Goal: Task Accomplishment & Management: Complete application form

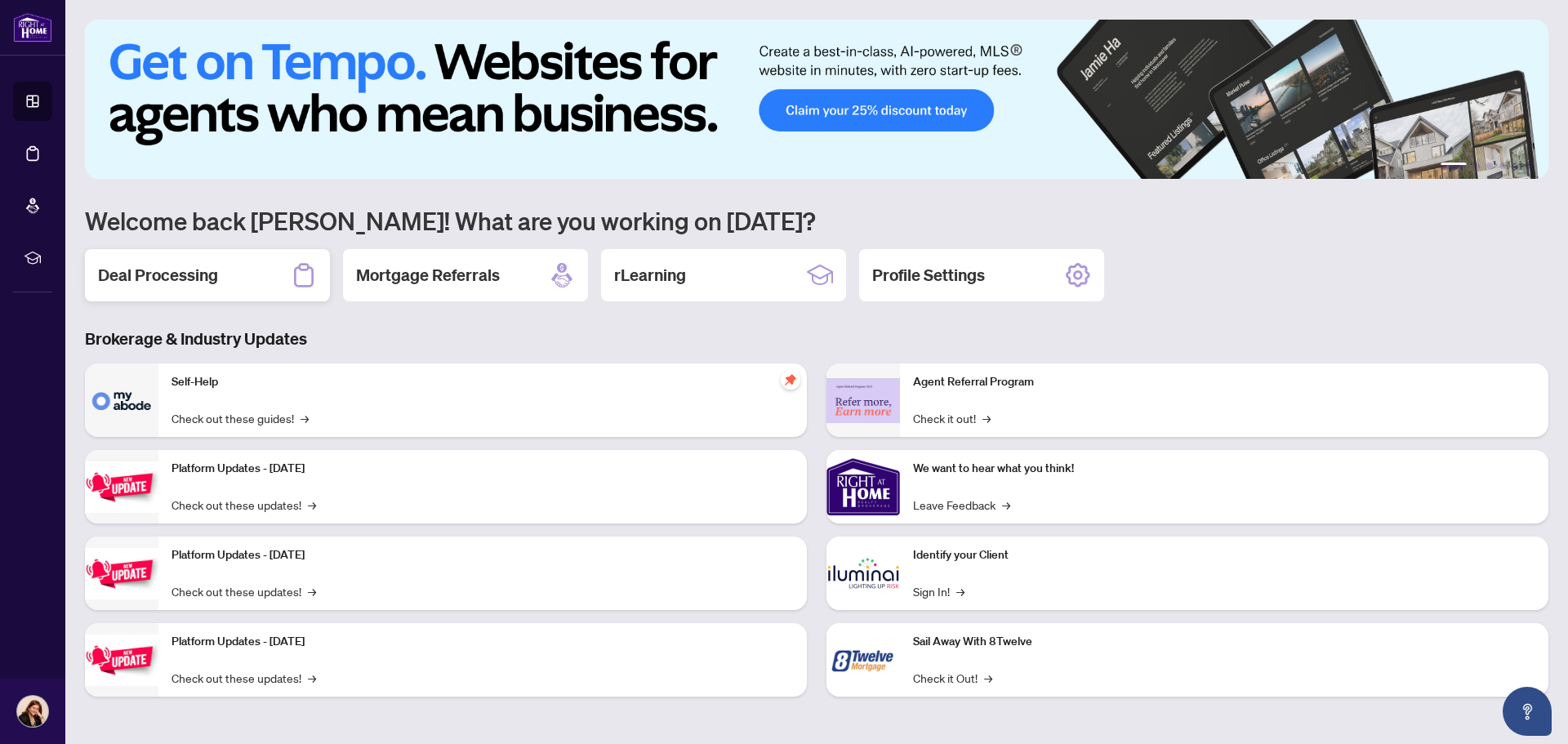
click at [193, 289] on div "Deal Processing" at bounding box center [208, 275] width 245 height 52
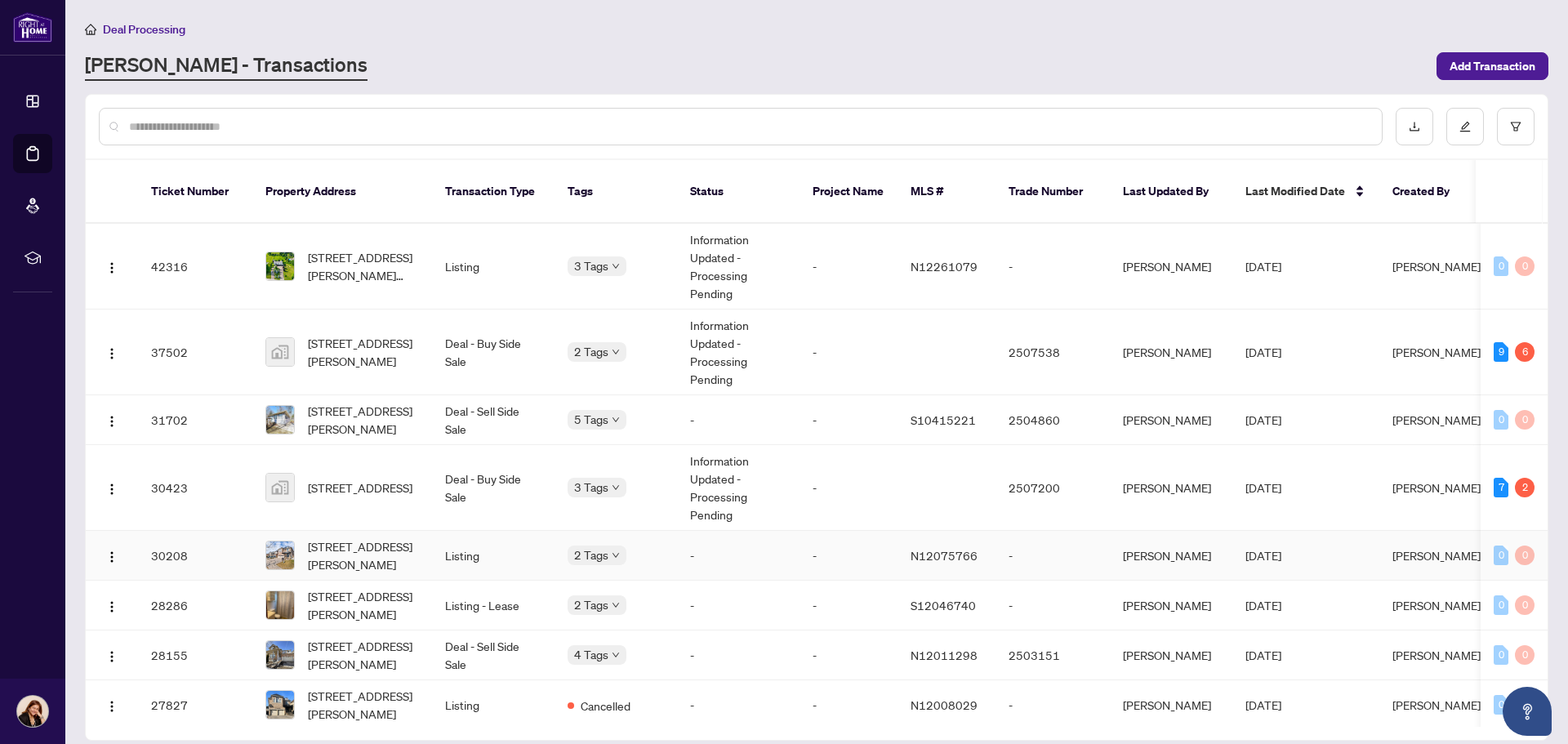
click at [440, 539] on td "Listing" at bounding box center [493, 556] width 123 height 50
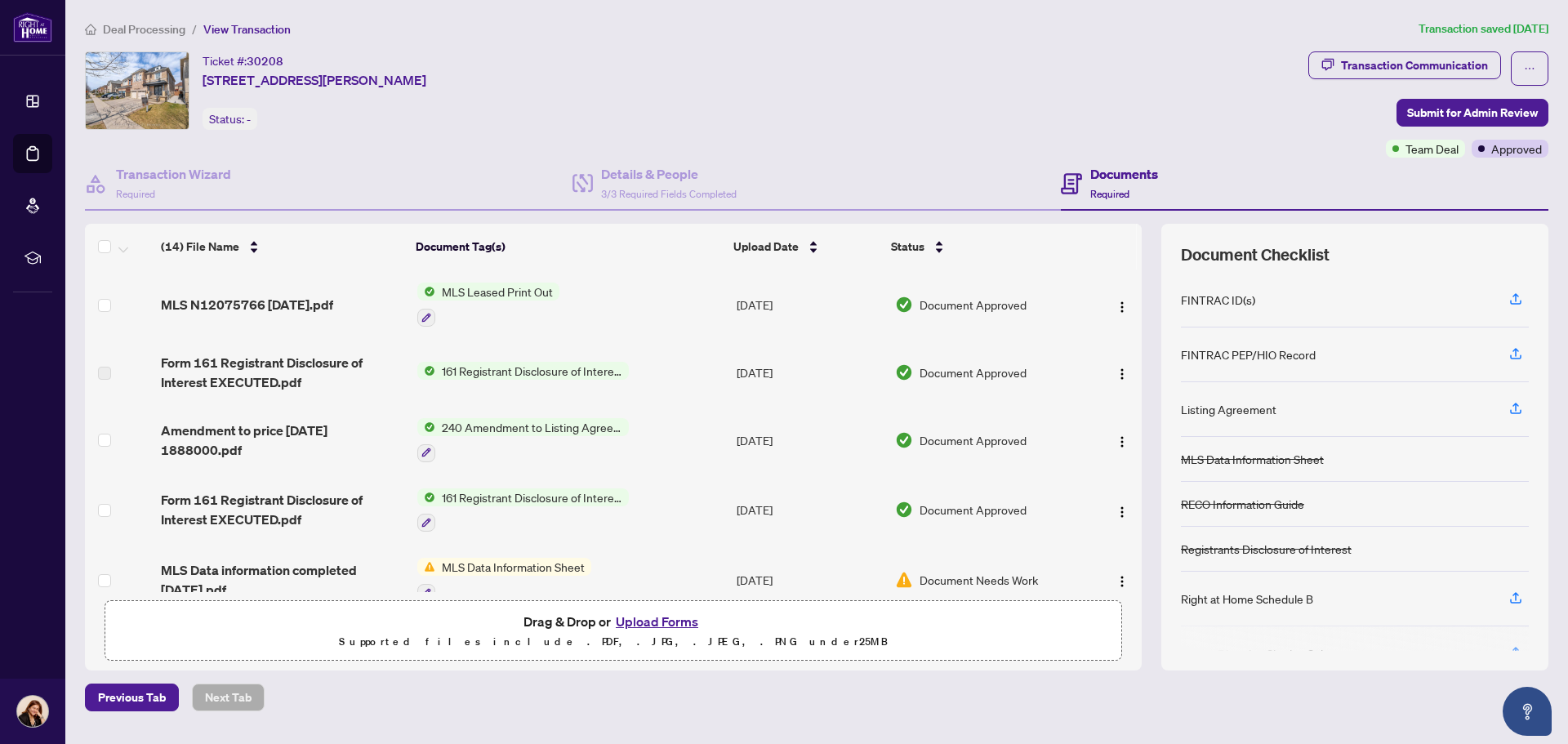
scroll to position [653, 0]
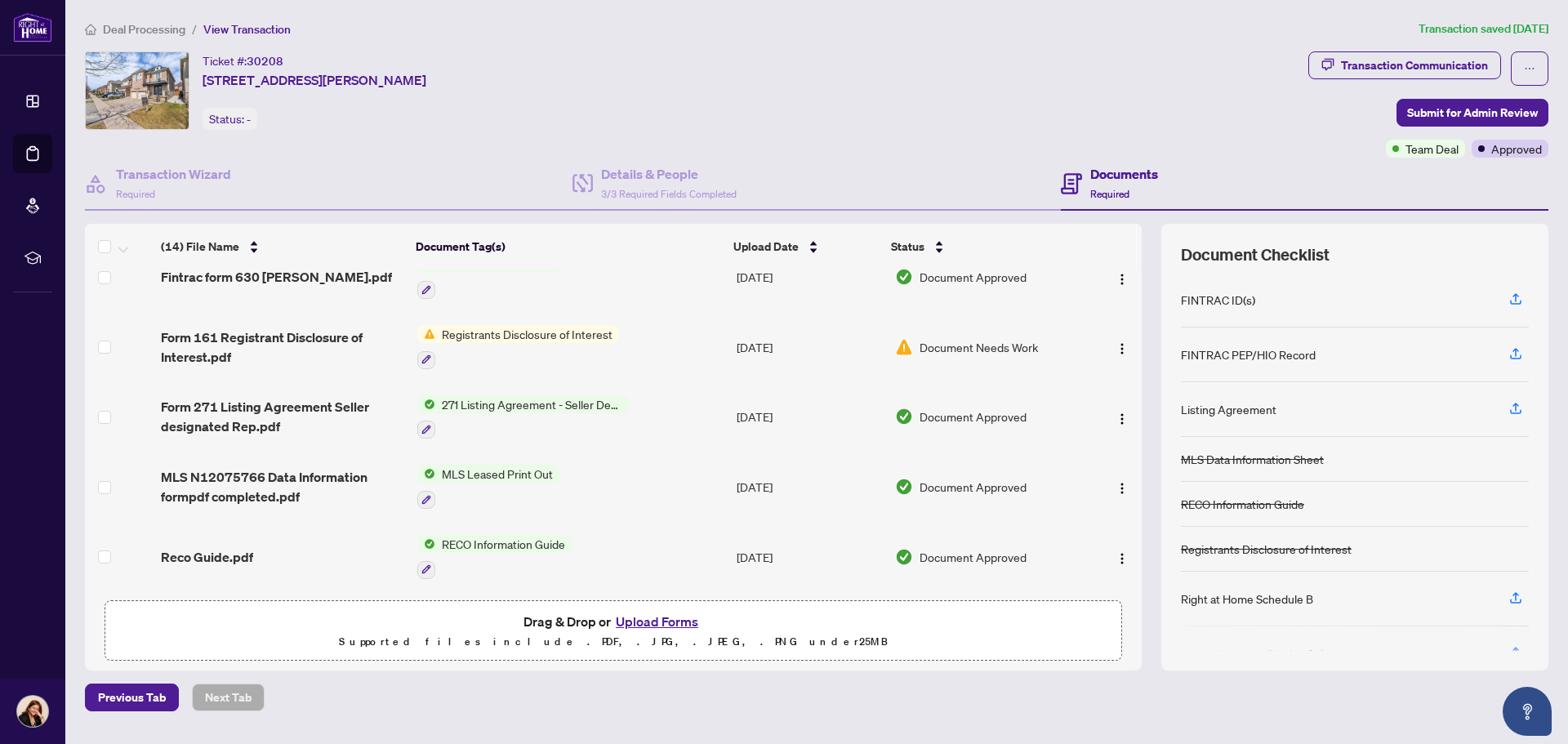
click at [647, 620] on button "Upload Forms" at bounding box center [657, 621] width 92 height 21
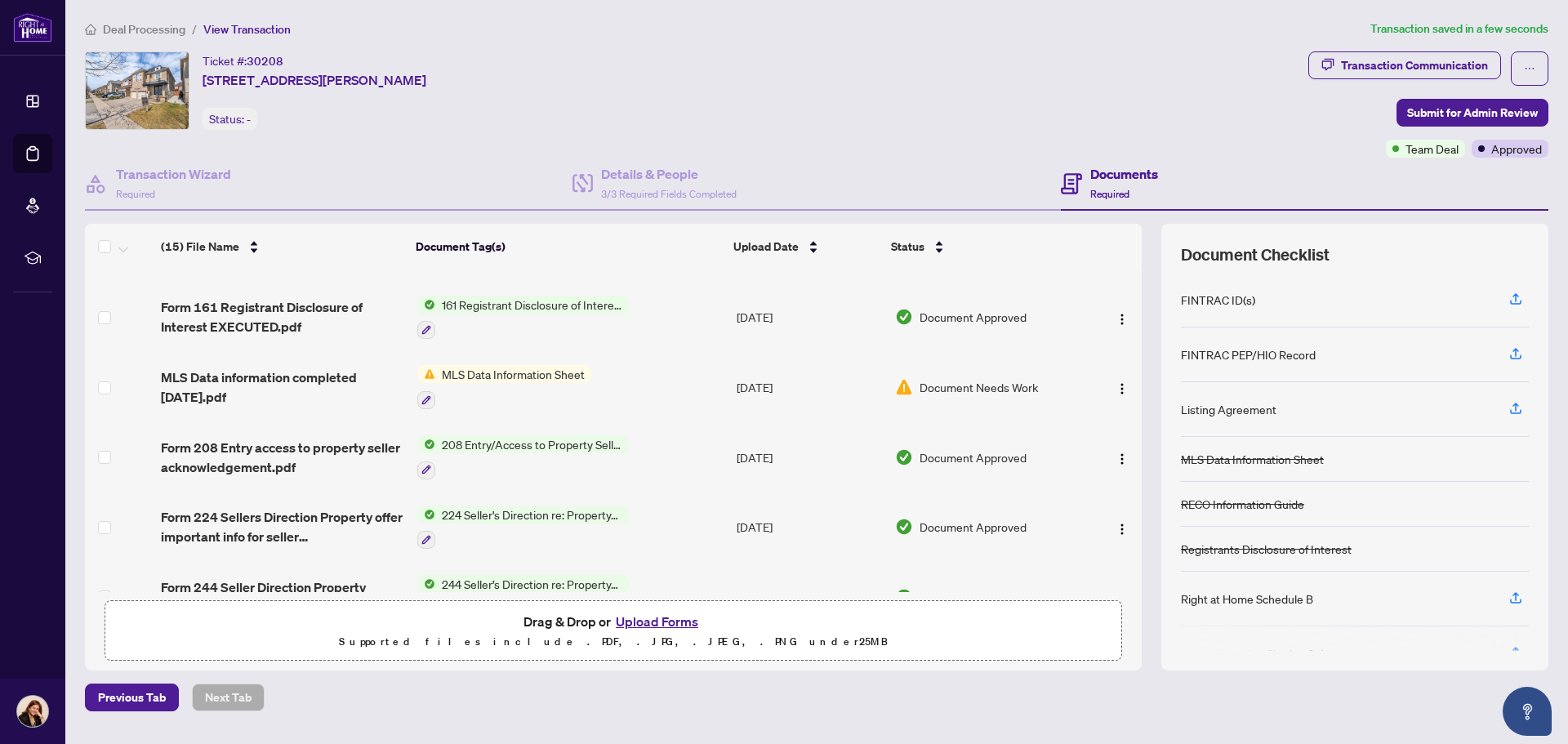
scroll to position [0, 0]
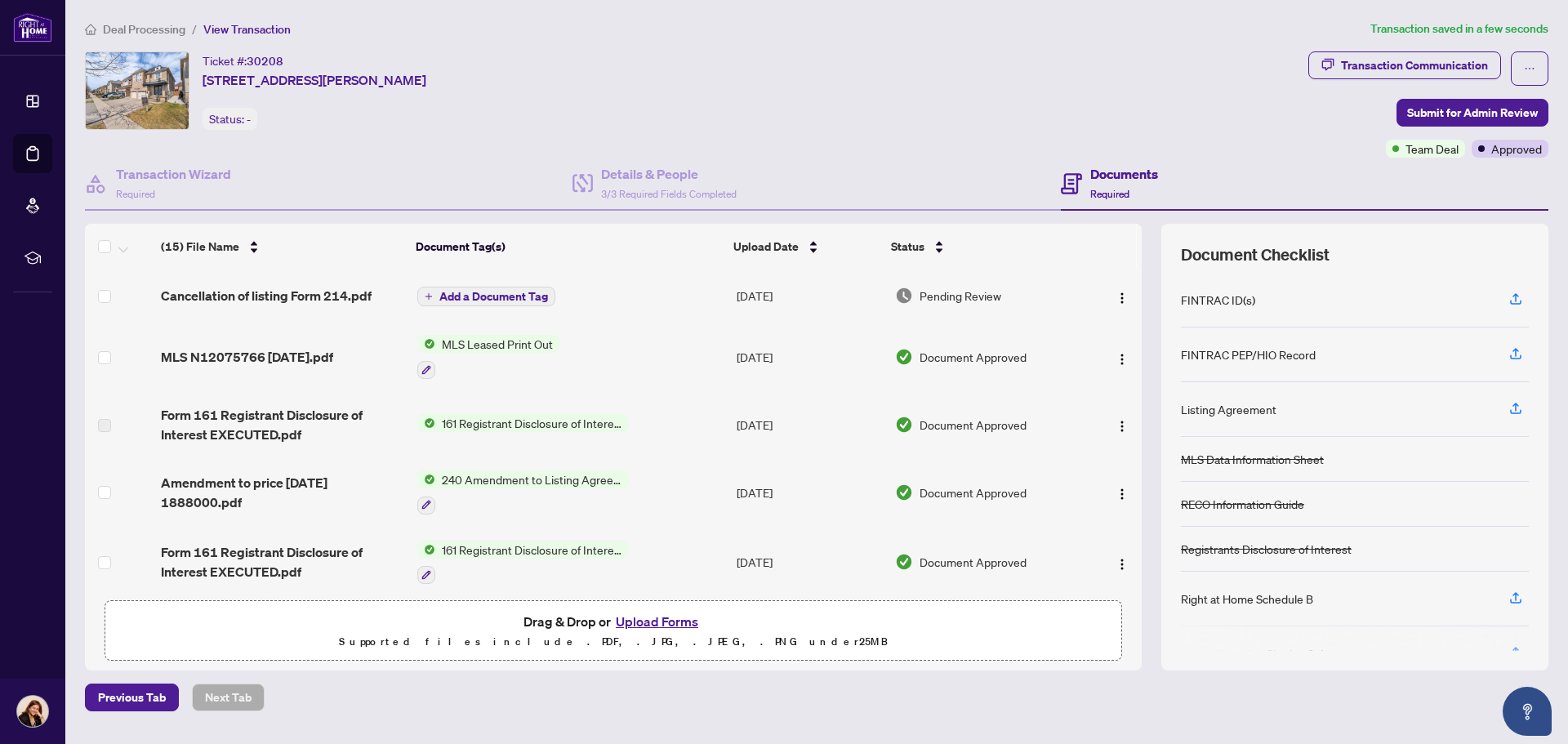
click at [510, 299] on span "Add a Document Tag" at bounding box center [493, 296] width 108 height 12
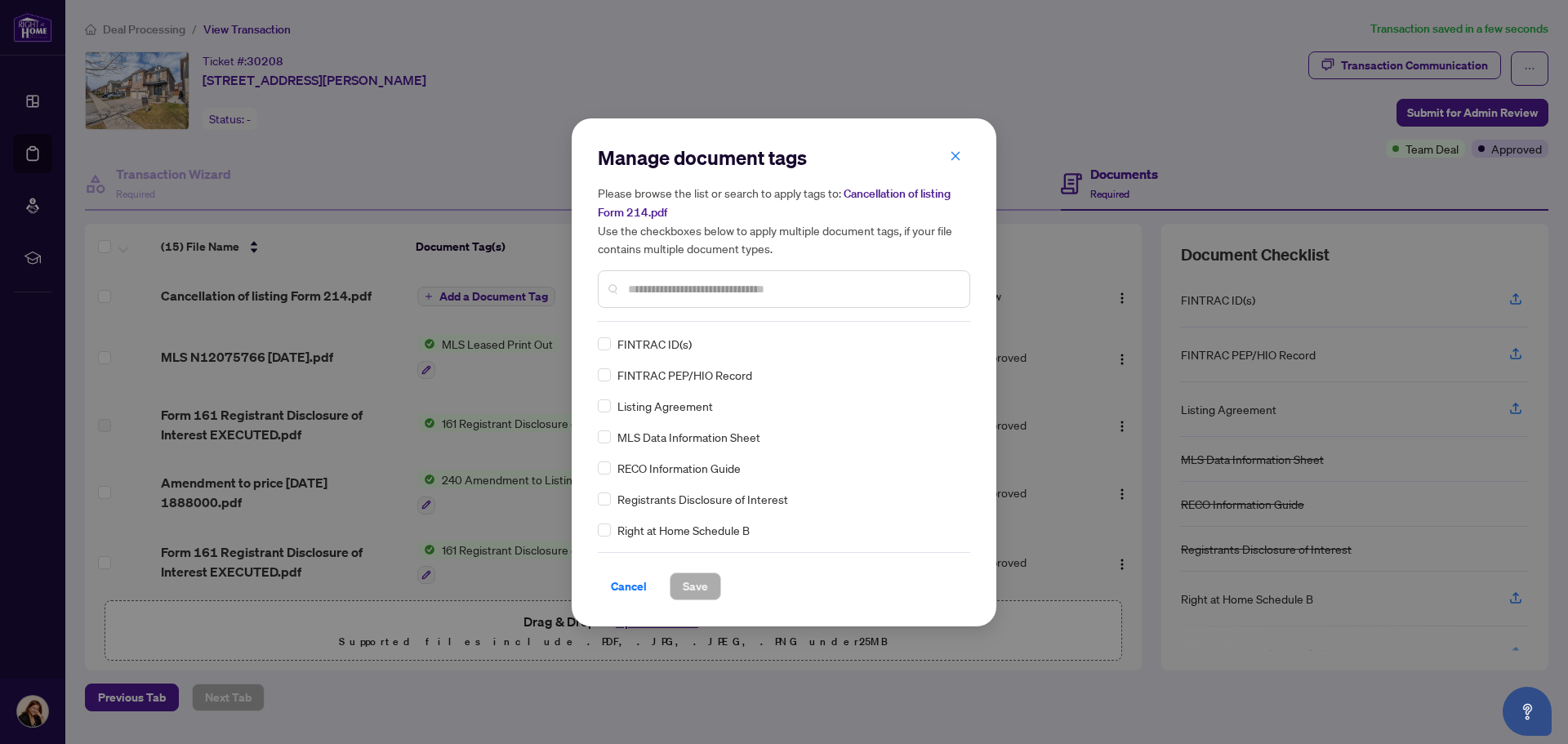
click at [827, 296] on input "text" at bounding box center [791, 289] width 328 height 18
type input "********"
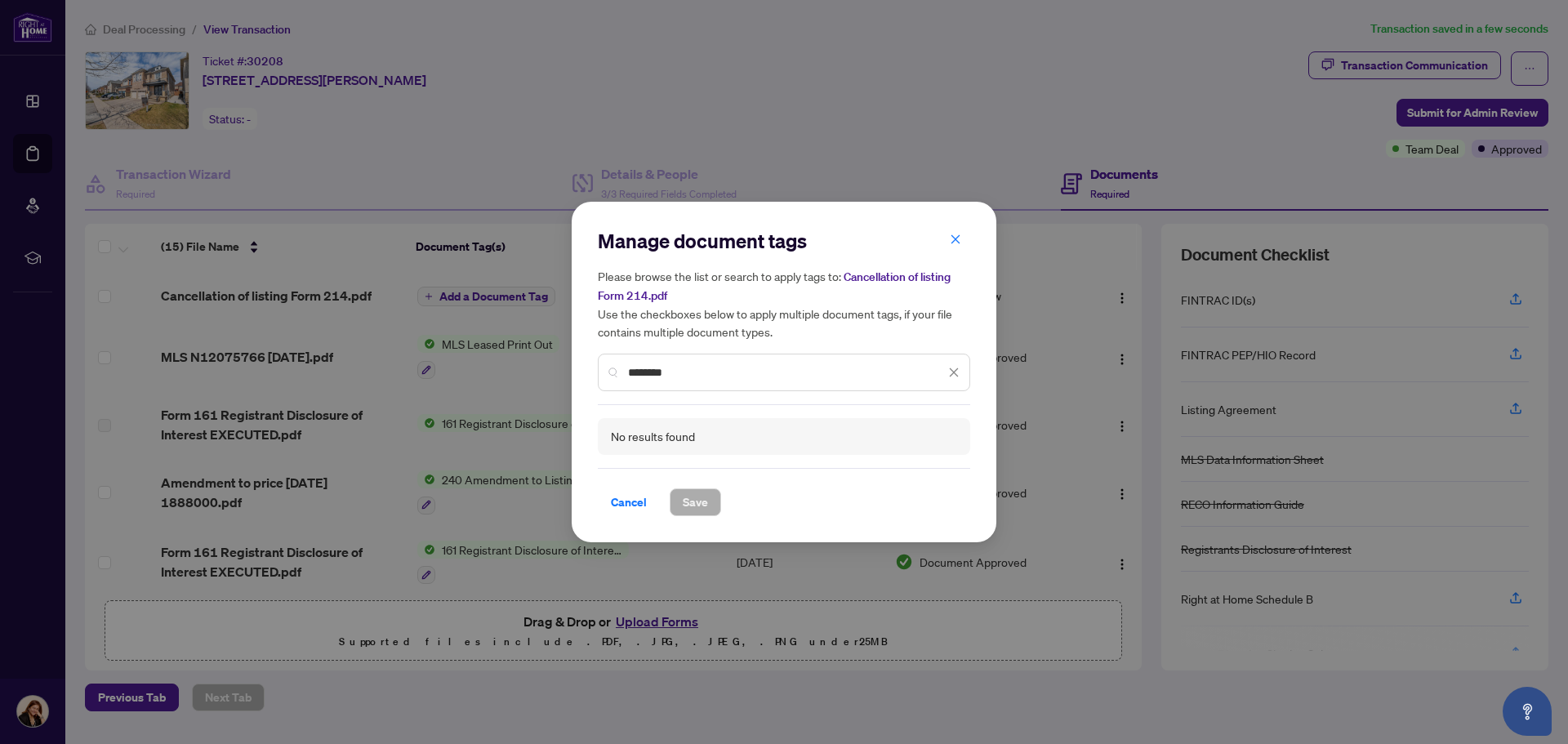
drag, startPoint x: 703, startPoint y: 369, endPoint x: 615, endPoint y: 369, distance: 88.0
click at [615, 369] on div "********" at bounding box center [783, 372] width 372 height 37
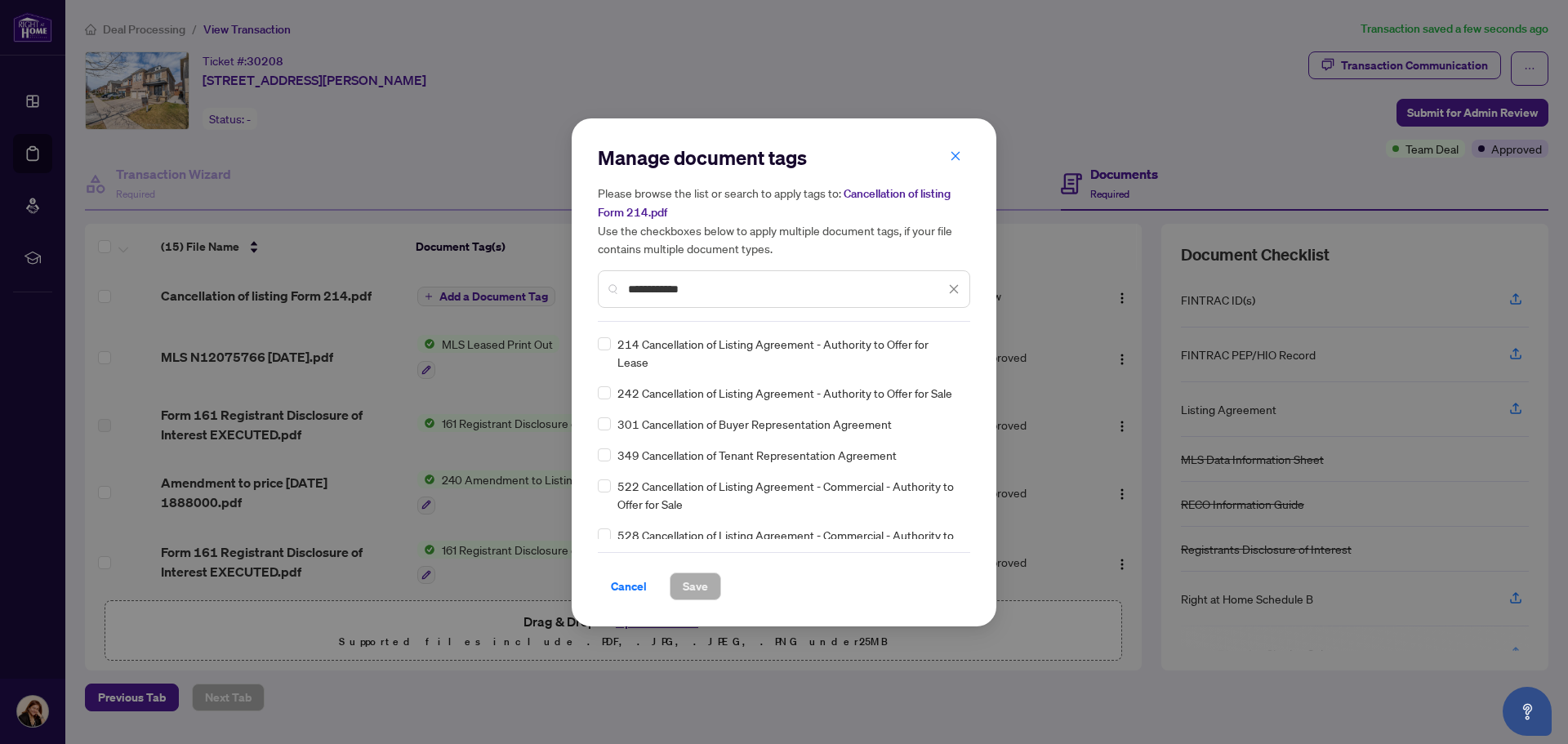
type input "**********"
click at [641, 588] on span "Cancel" at bounding box center [628, 586] width 36 height 26
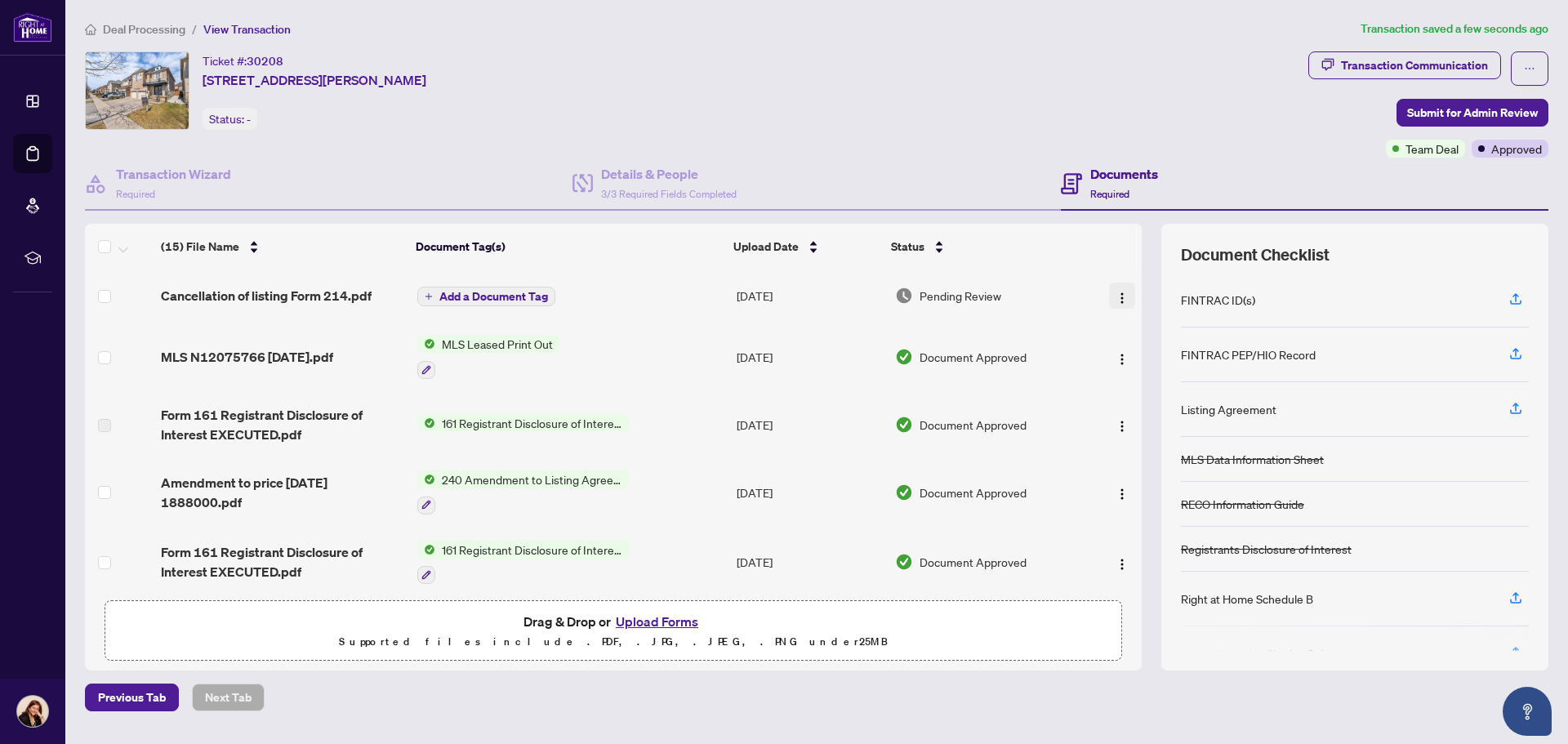
click at [1119, 295] on img "button" at bounding box center [1122, 298] width 13 height 13
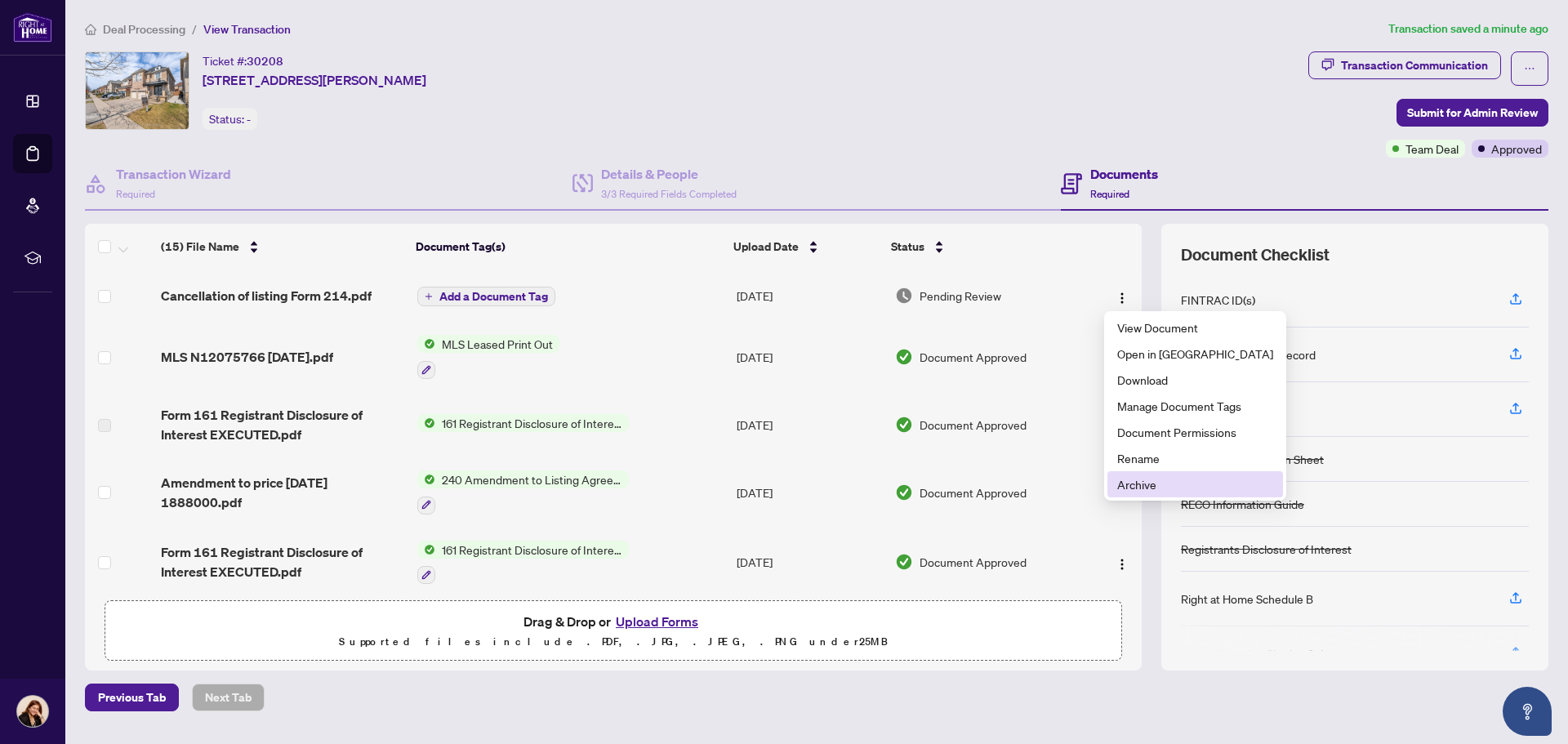
click at [1146, 480] on span "Archive" at bounding box center [1195, 484] width 156 height 18
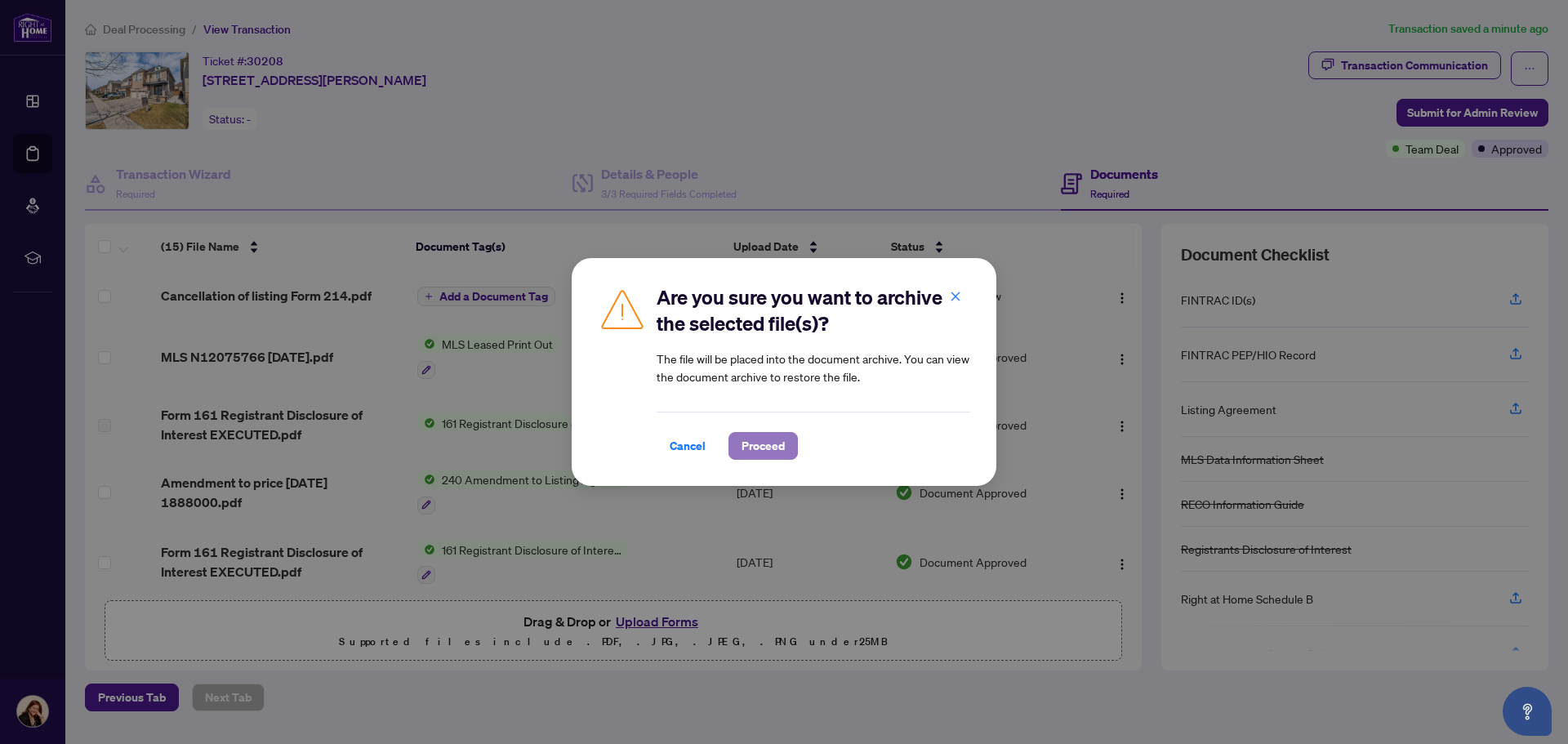
click at [765, 446] on span "Proceed" at bounding box center [763, 445] width 44 height 26
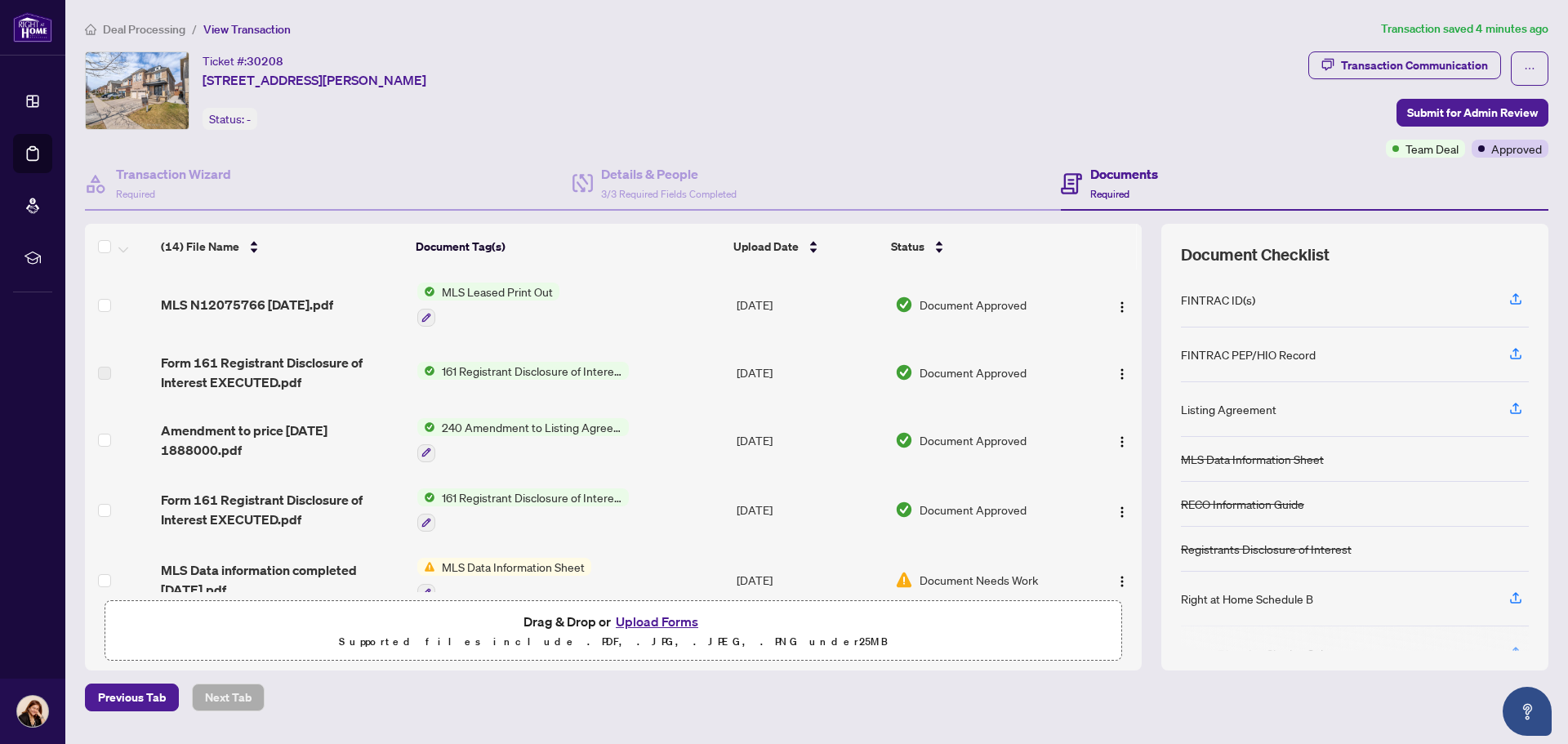
click at [645, 619] on button "Upload Forms" at bounding box center [657, 621] width 92 height 21
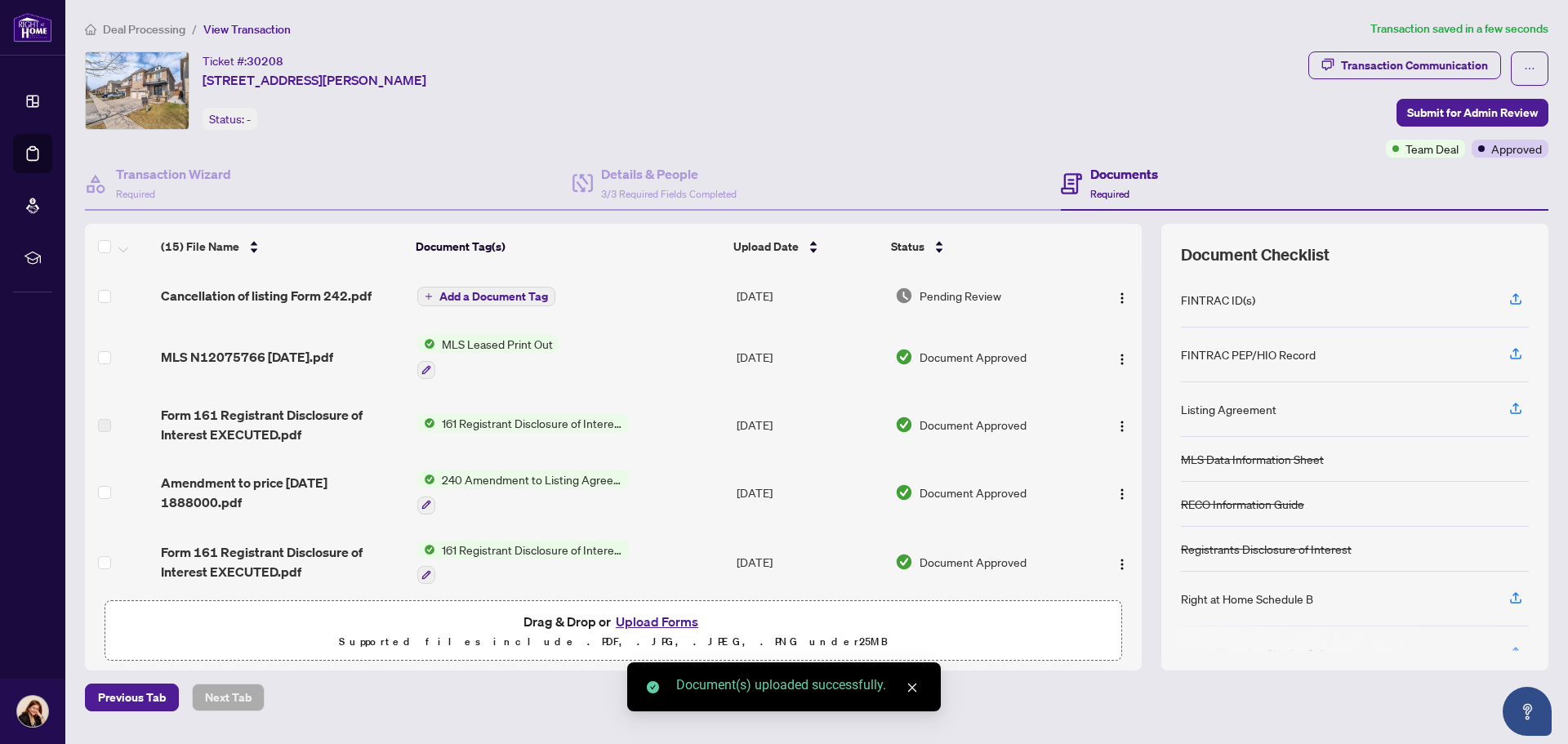
click at [473, 297] on span "Add a Document Tag" at bounding box center [493, 296] width 108 height 12
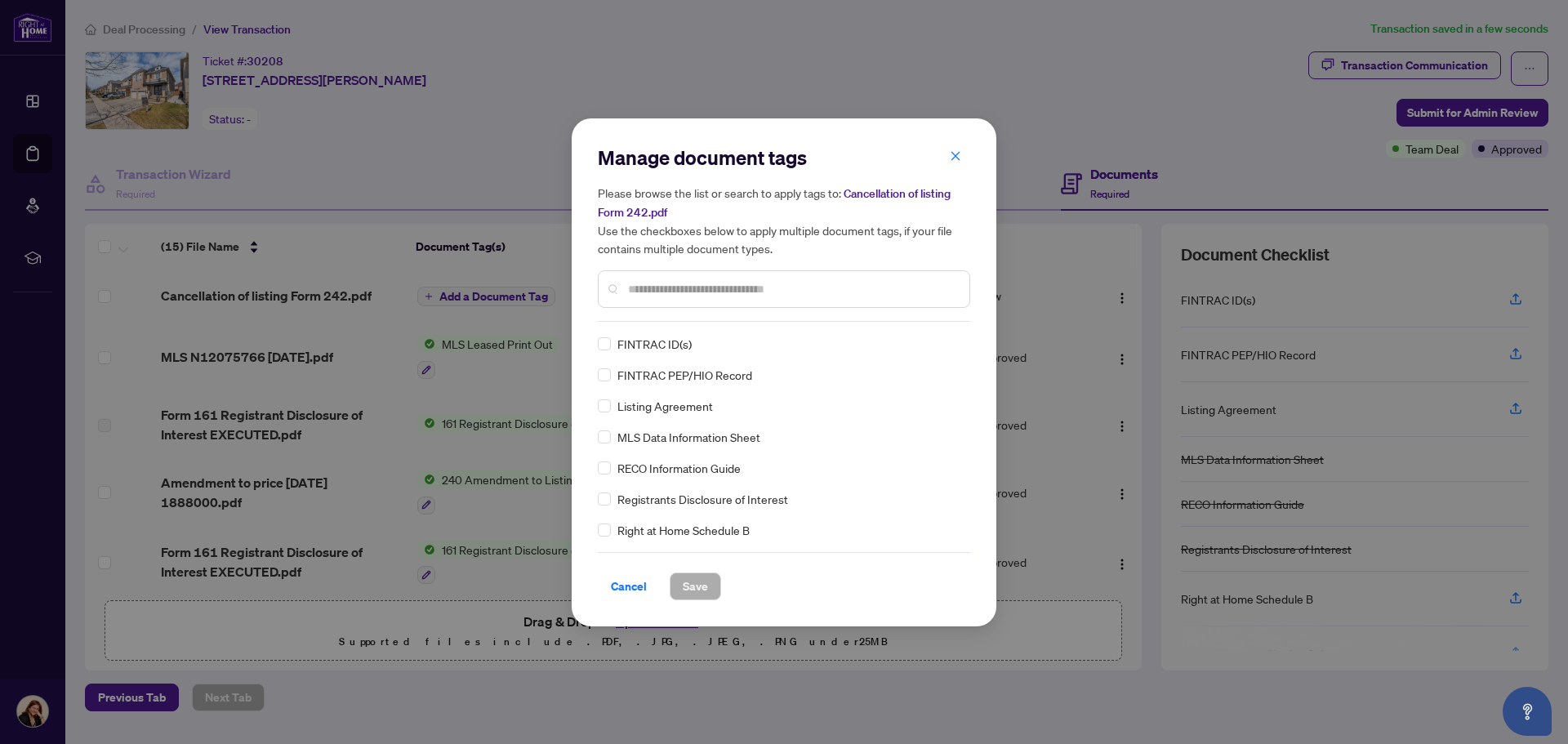
click at [714, 289] on input "text" at bounding box center [791, 289] width 328 height 18
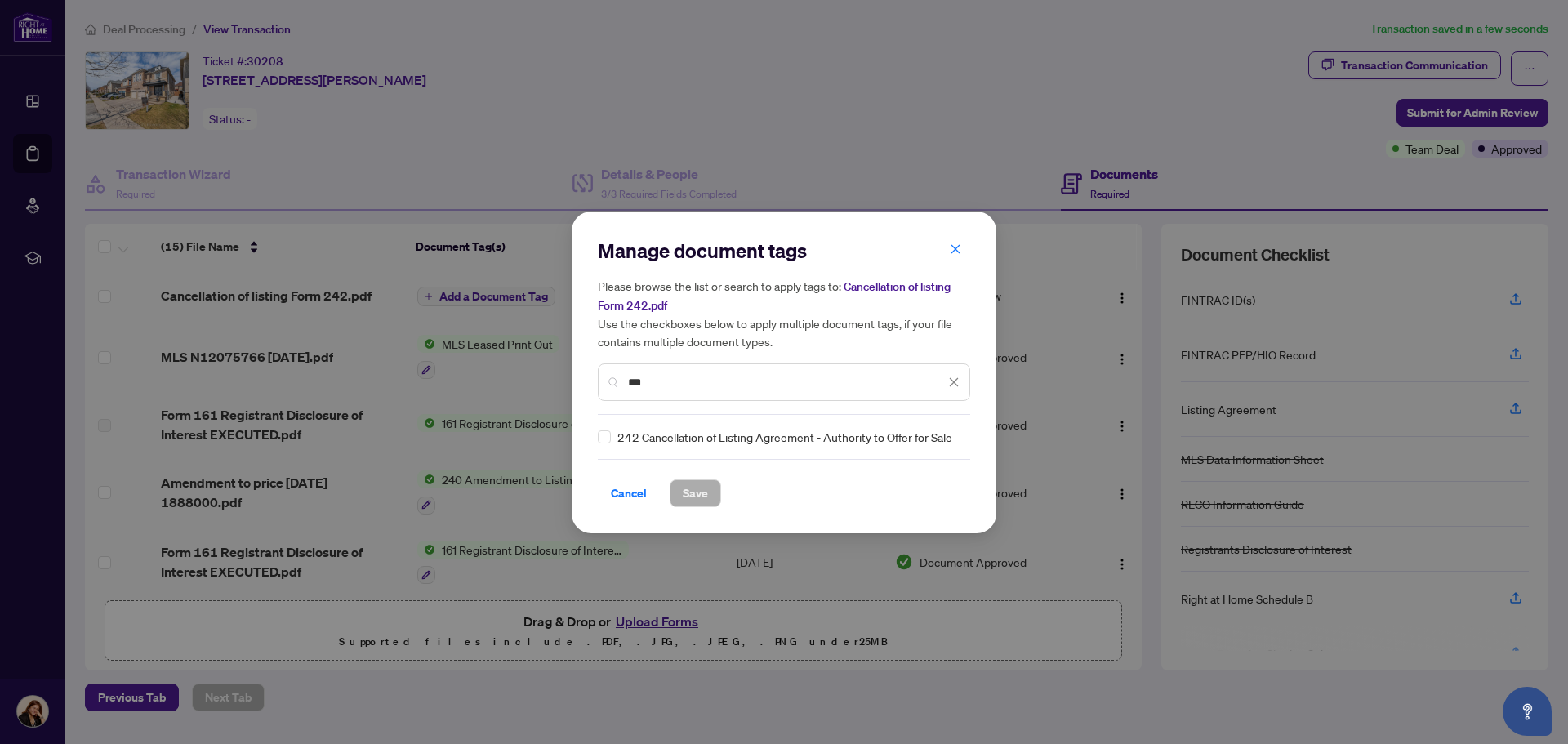
type input "***"
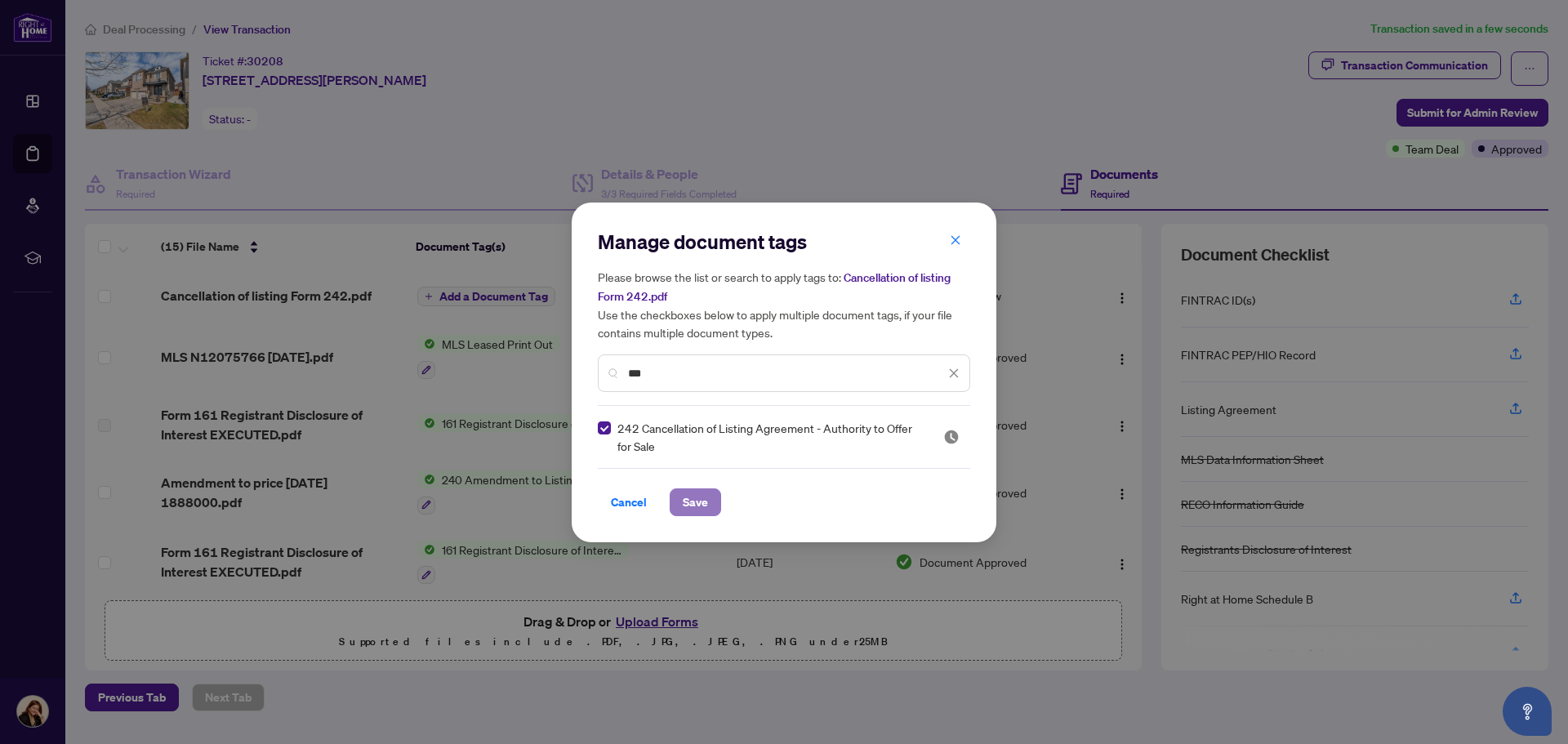
click at [704, 502] on span "Save" at bounding box center [695, 501] width 25 height 26
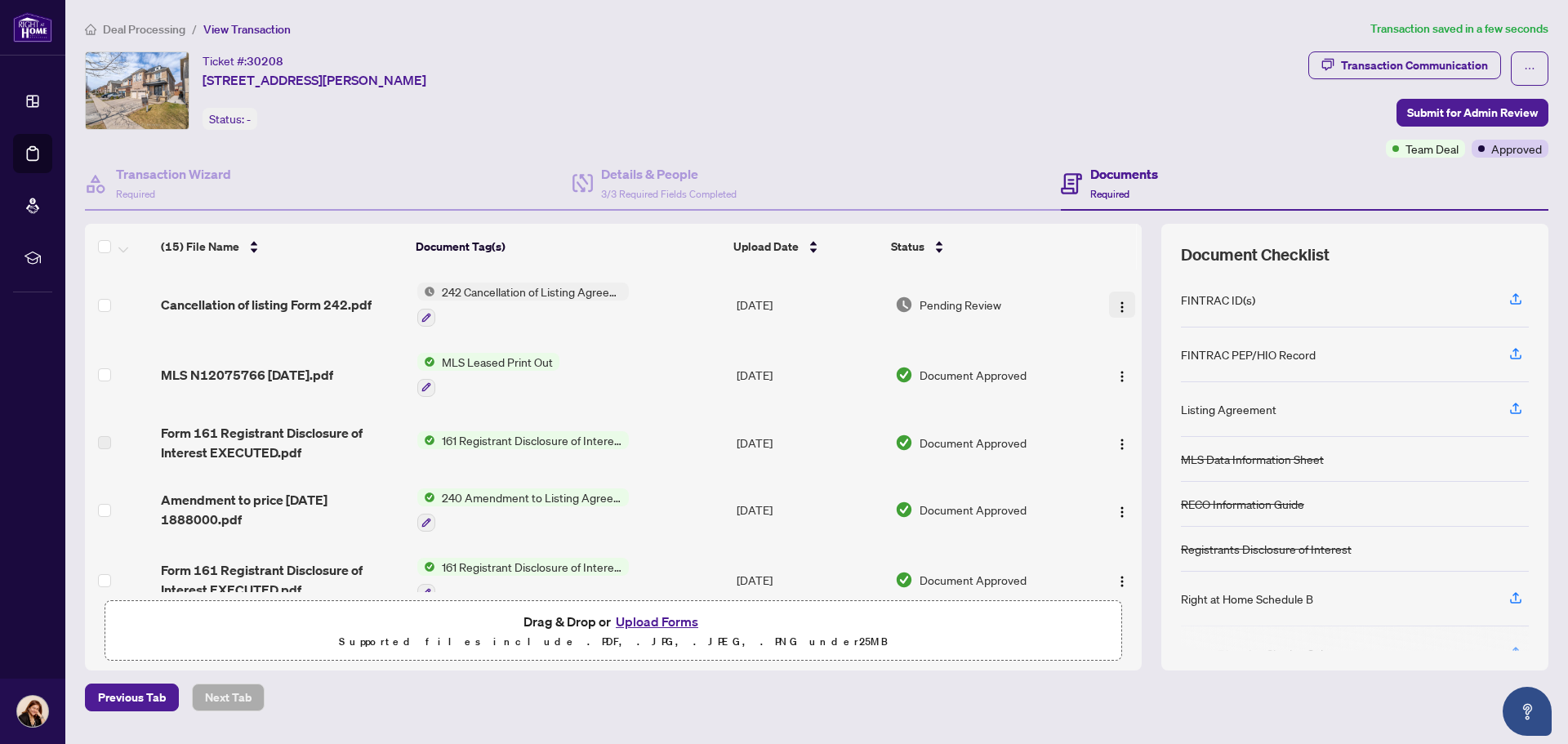
click at [1123, 304] on img "button" at bounding box center [1122, 307] width 13 height 13
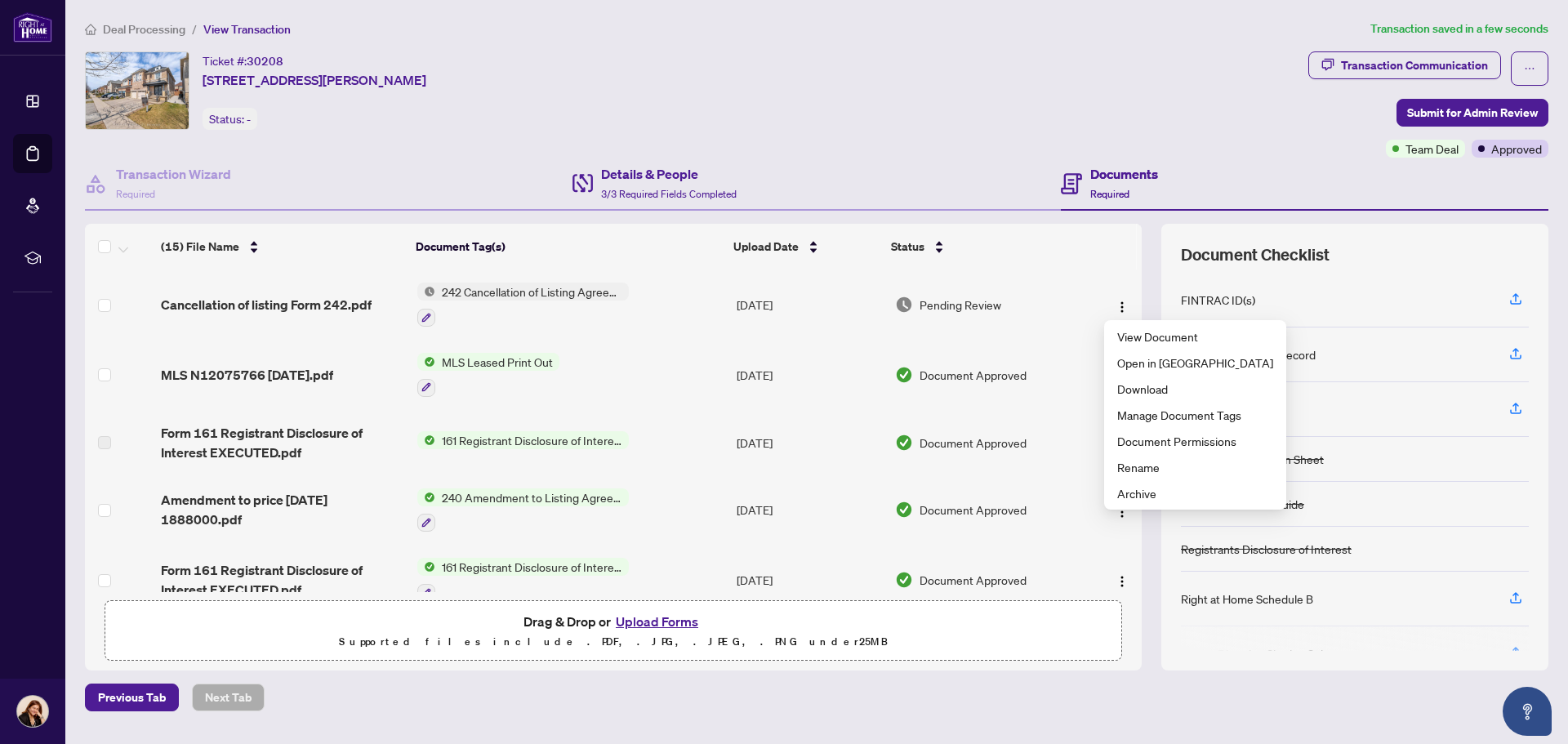
click at [999, 162] on div "Details & People 3/3 Required Fields Completed" at bounding box center [816, 184] width 487 height 53
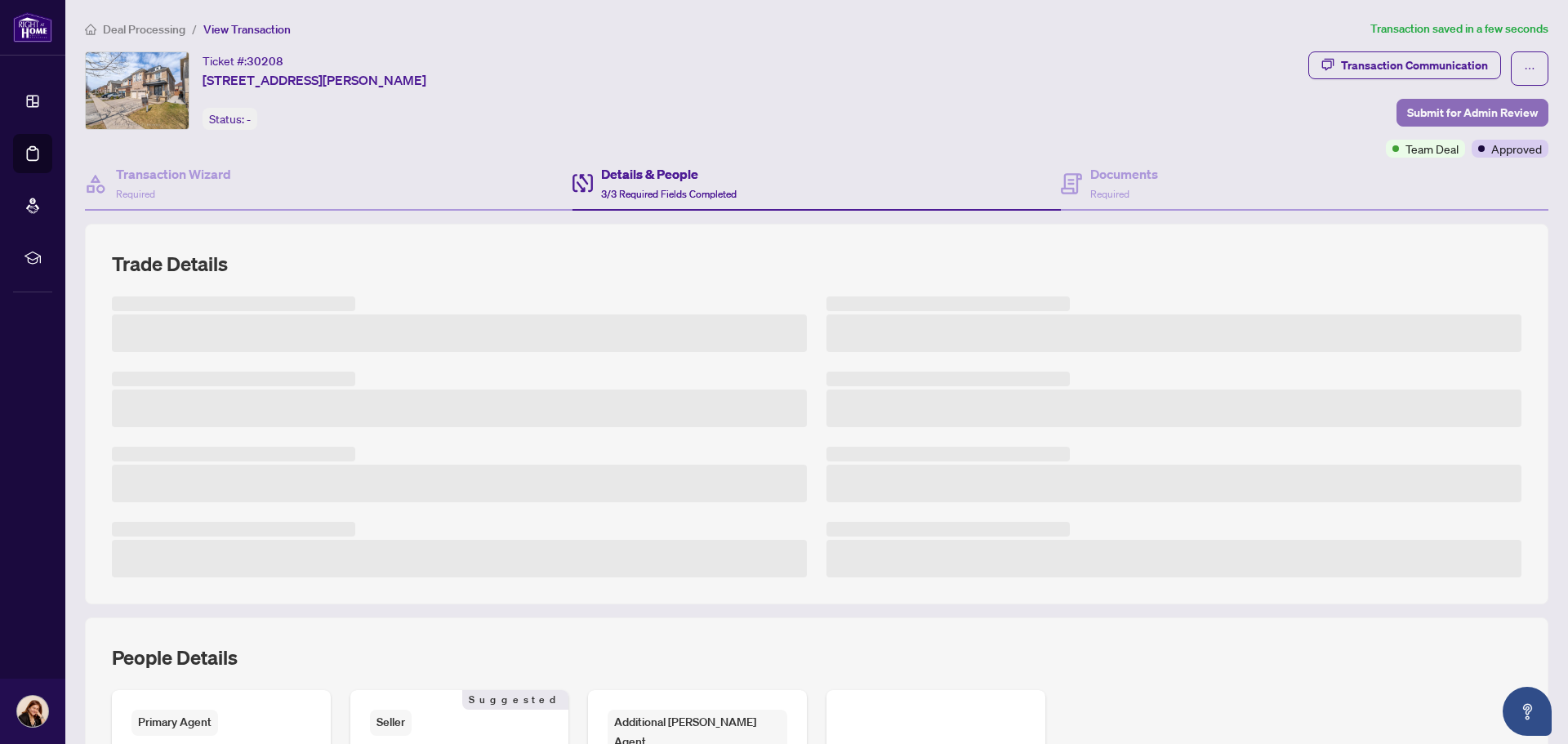
click at [1412, 107] on span "Submit for Admin Review" at bounding box center [1472, 112] width 131 height 26
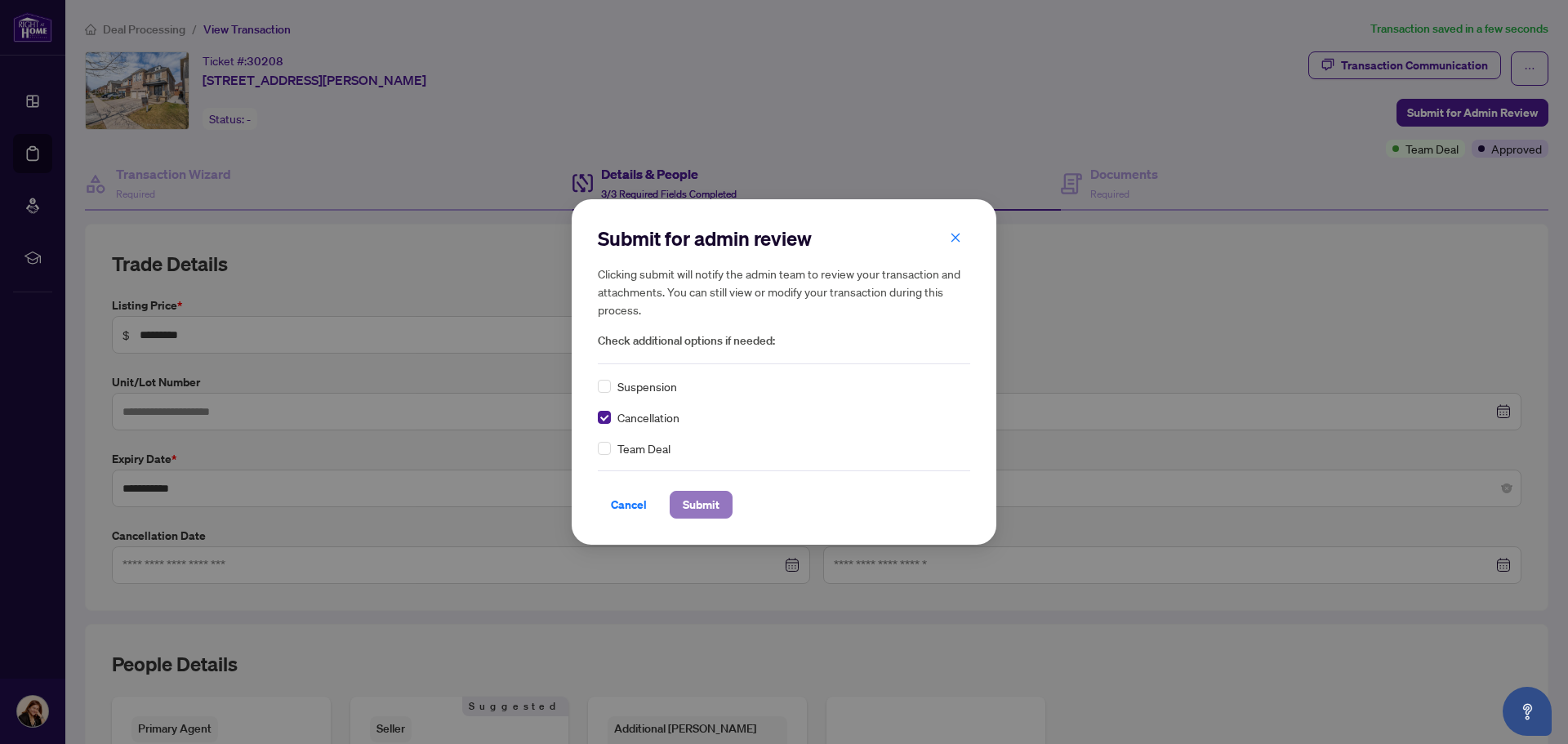
click at [704, 506] on span "Submit" at bounding box center [700, 504] width 36 height 26
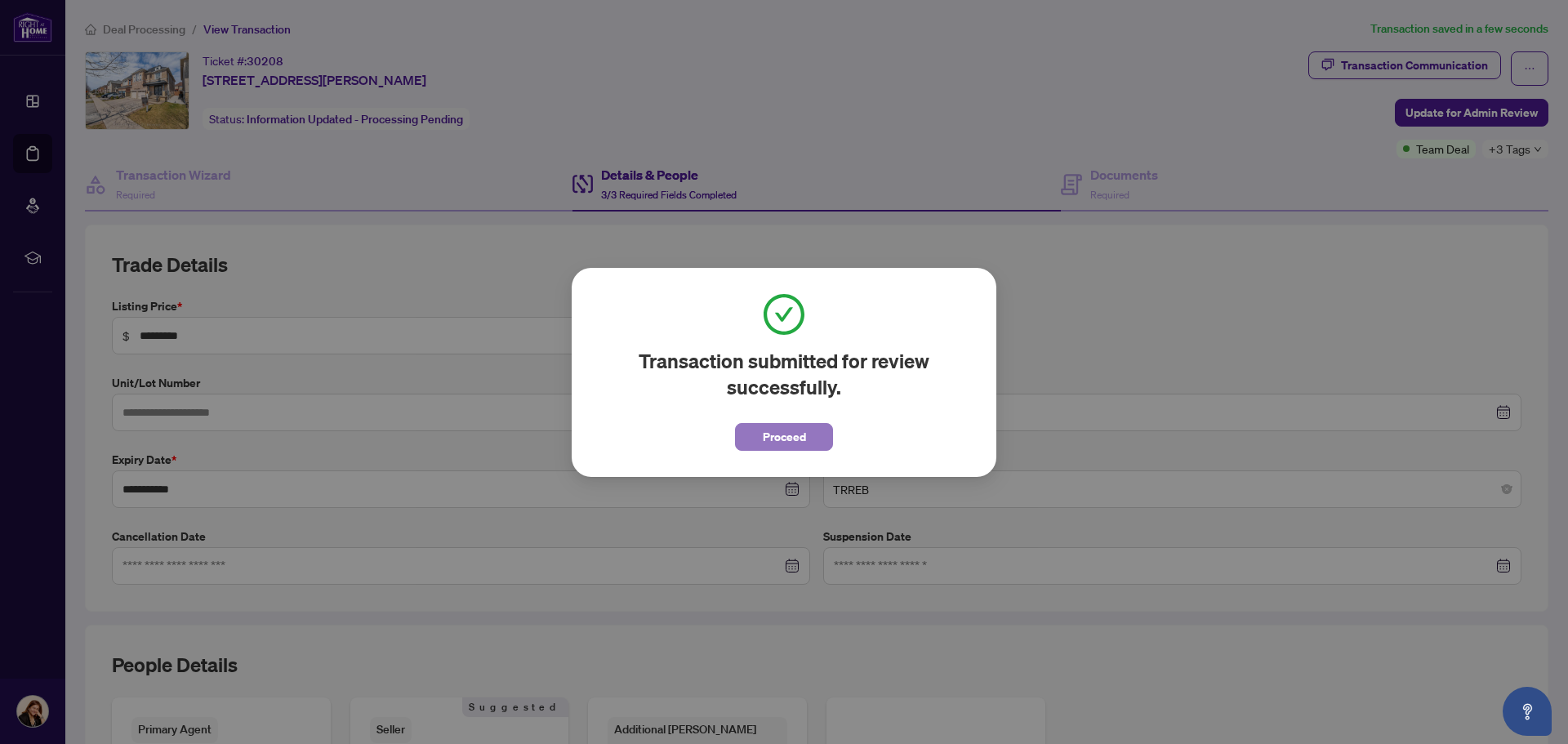
click at [805, 439] on span "Proceed" at bounding box center [784, 436] width 44 height 26
